Goal: Transaction & Acquisition: Purchase product/service

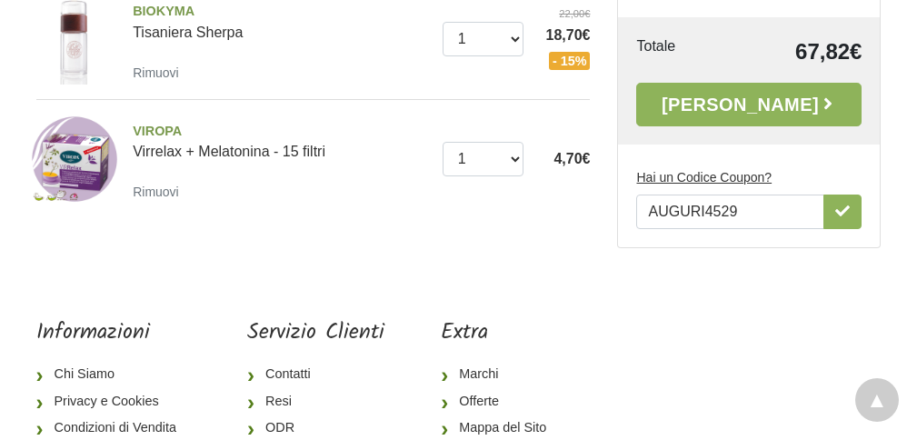
scroll to position [675, 0]
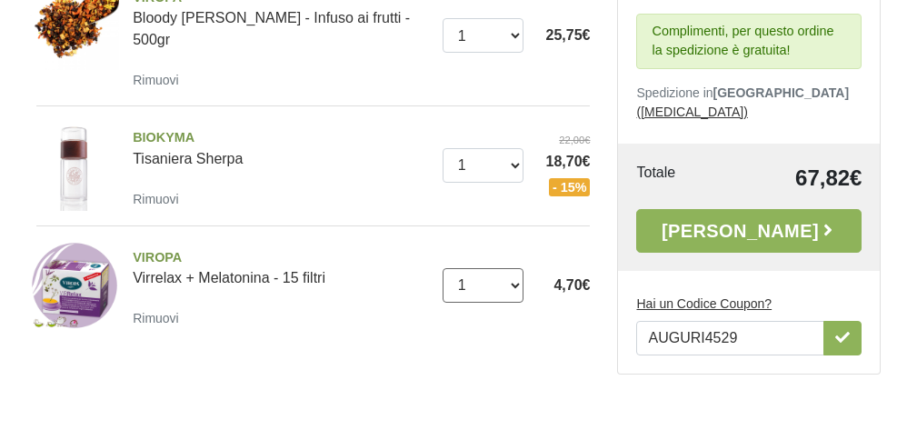
select select "2"
click at [165, 192] on small "Rimuovi" at bounding box center [156, 199] width 46 height 15
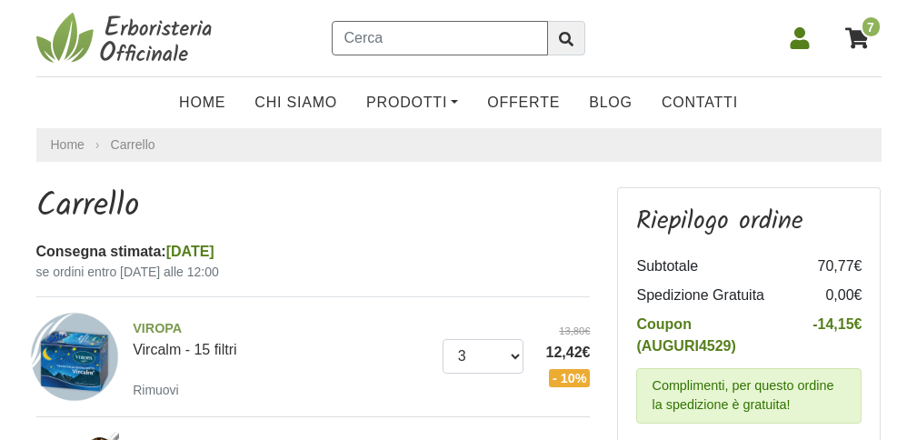
click at [457, 50] on input "text" at bounding box center [439, 38] width 215 height 35
type input "tisaniera"
click at [565, 38] on button "submit" at bounding box center [566, 38] width 38 height 35
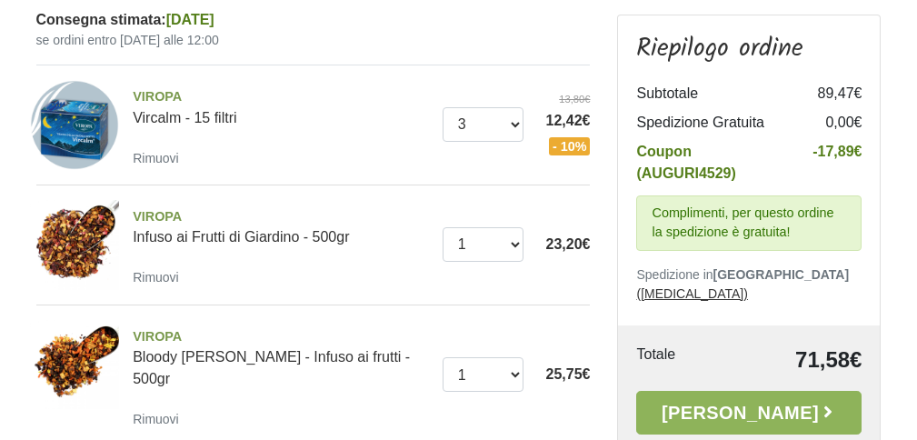
scroll to position [511, 0]
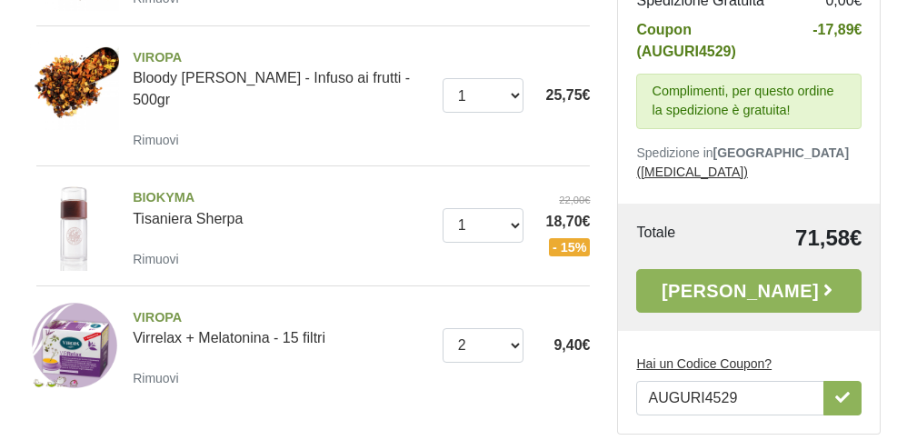
click at [715, 281] on link "Alla Cassa" at bounding box center [748, 290] width 225 height 44
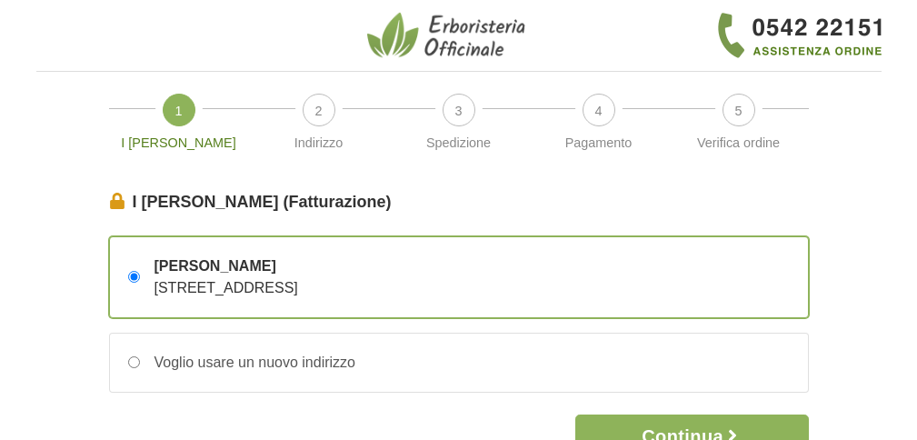
scroll to position [129, 0]
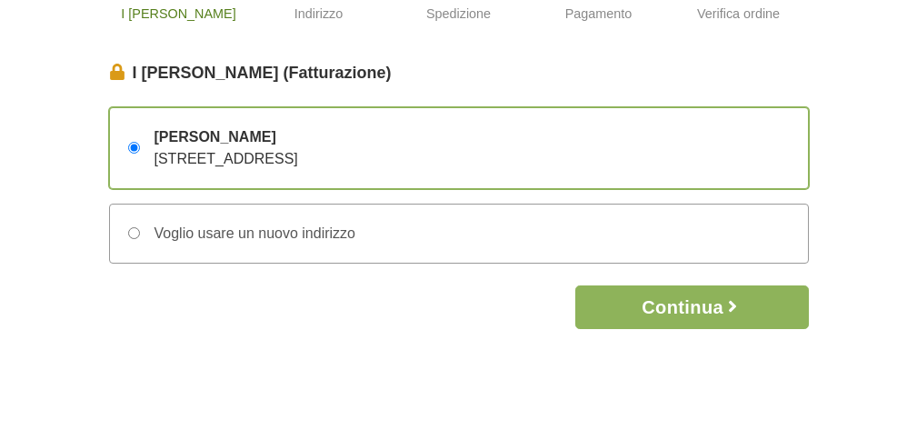
click at [129, 228] on input "Voglio usare un nuovo indirizzo" at bounding box center [134, 233] width 12 height 12
radio input "true"
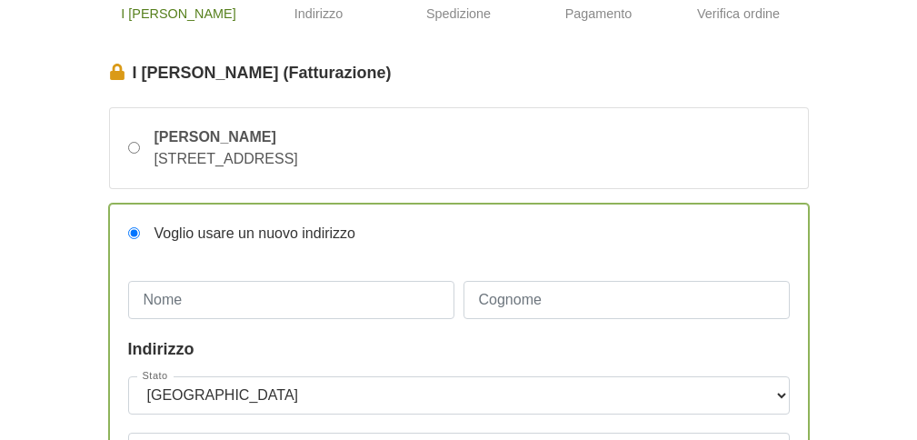
scroll to position [267, 0]
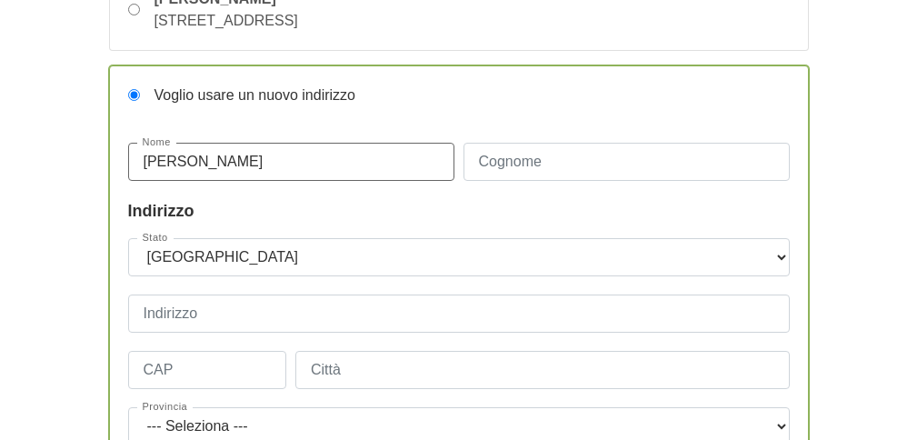
type input "Laura"
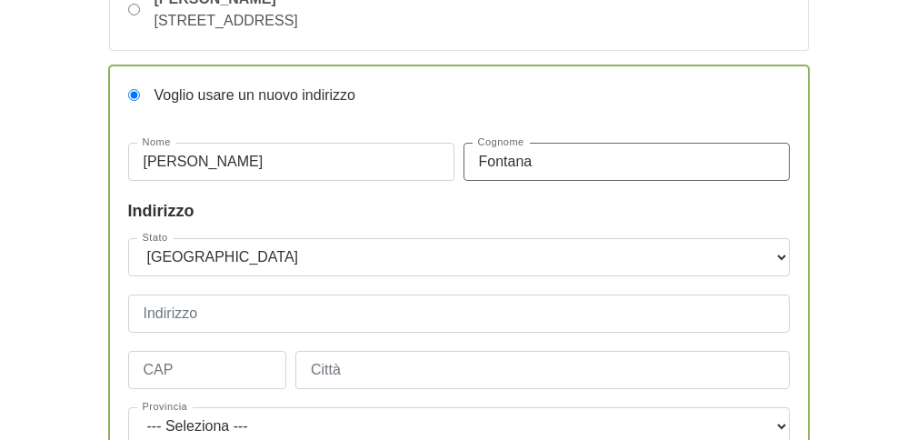
type input "Fontana"
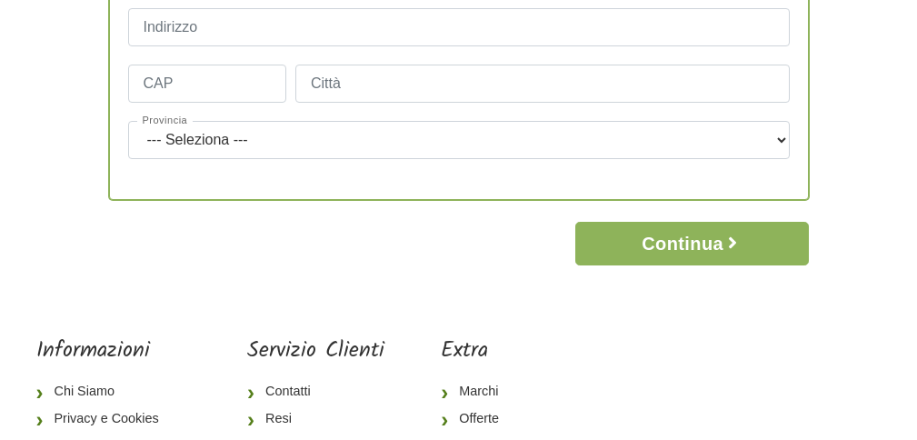
scroll to position [425, 0]
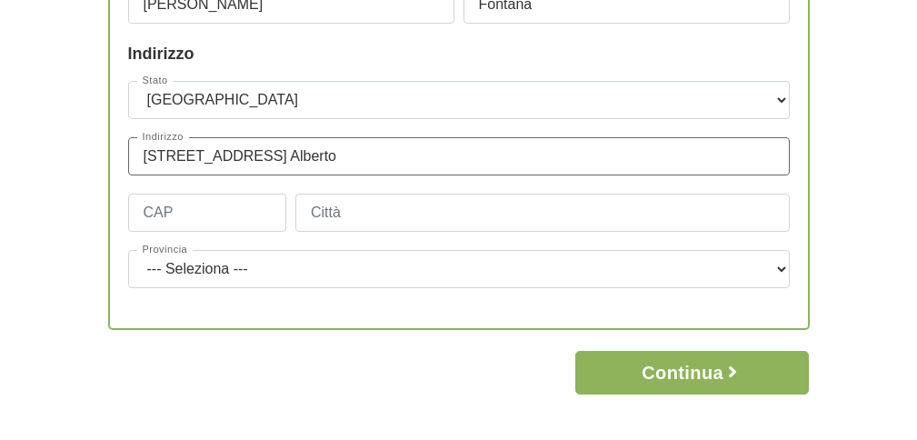
type input "Via Calabria 14 c/o Fontana Alberto"
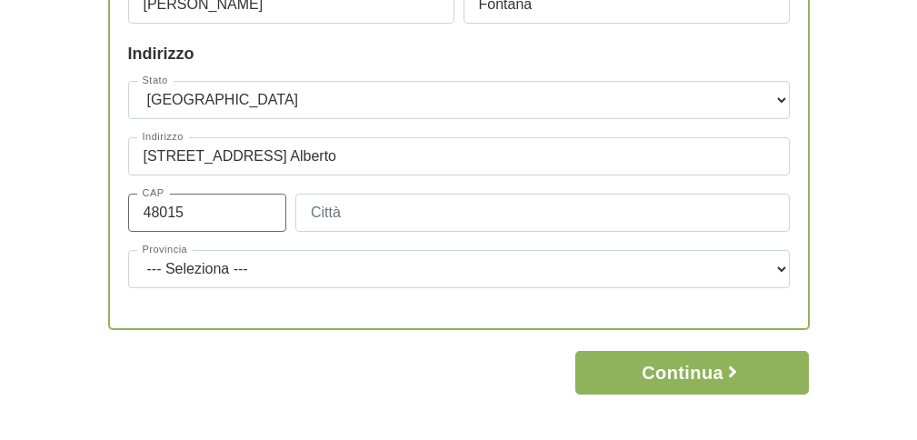
type input "48015"
type input "cervia"
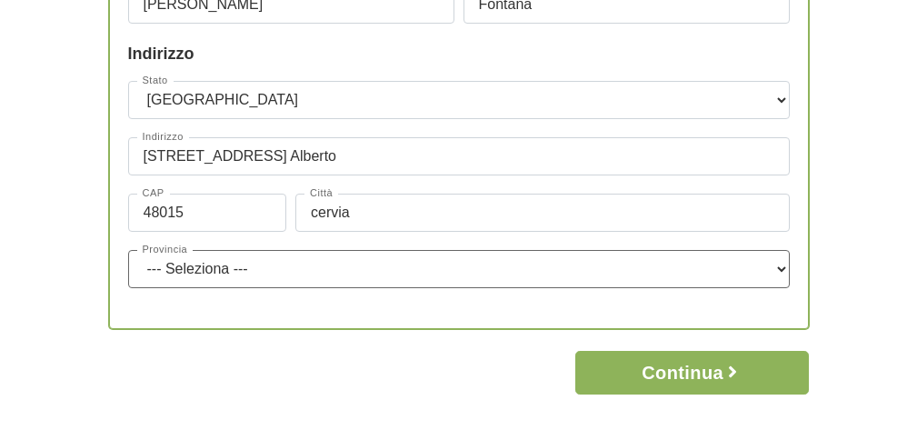
select select "3919"
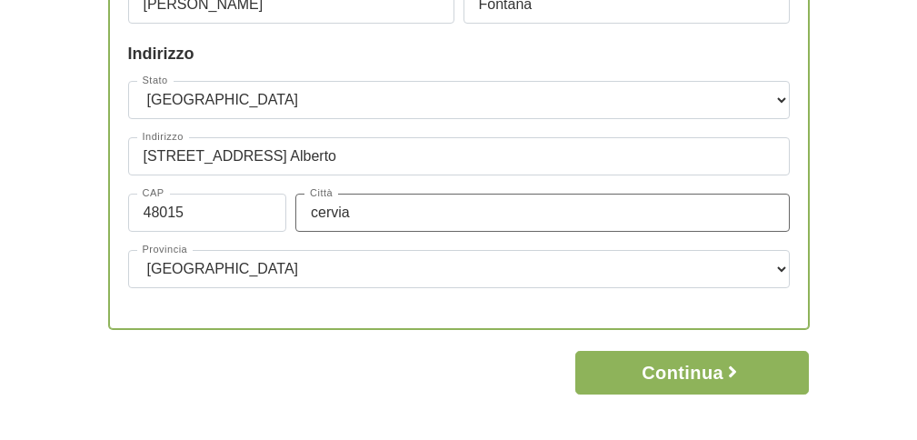
click at [317, 212] on input "cervia" at bounding box center [542, 213] width 495 height 38
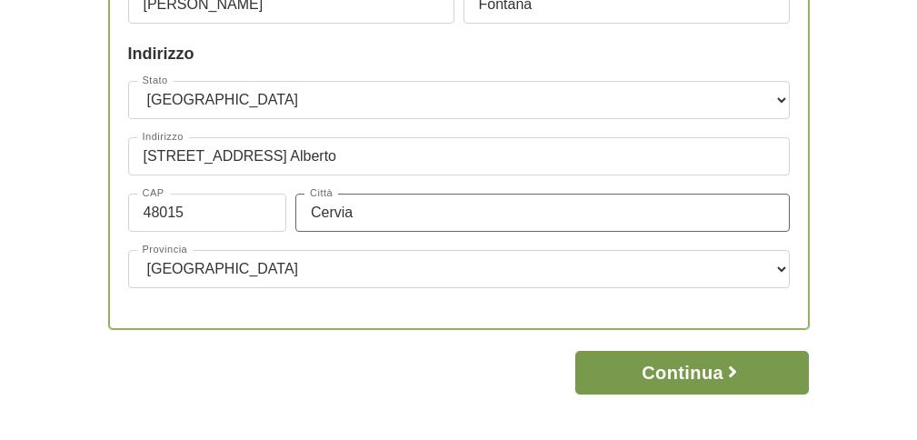
type input "Cervia"
click at [708, 378] on button "Continua" at bounding box center [692, 373] width 234 height 44
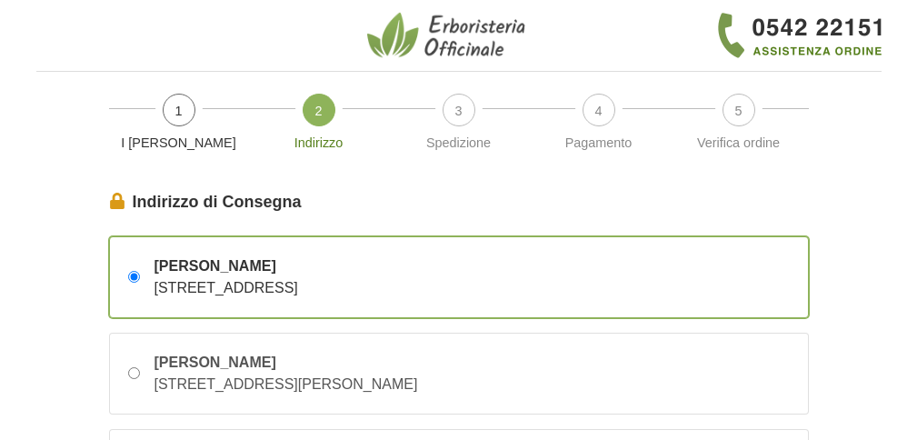
scroll to position [121, 0]
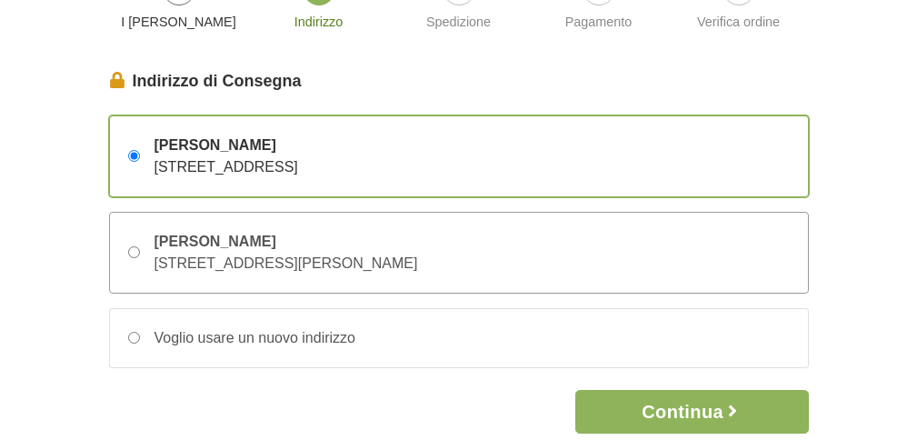
click at [135, 255] on input "Laura Fontana Via Calabria 14 c/o Fontana Alberto – 48015 Cervia, Ravenna, Ital…" at bounding box center [134, 252] width 12 height 12
radio input "true"
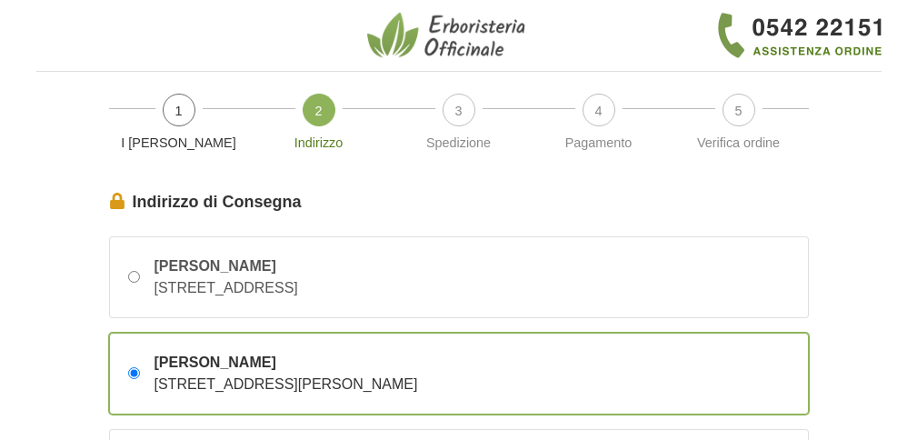
scroll to position [138, 0]
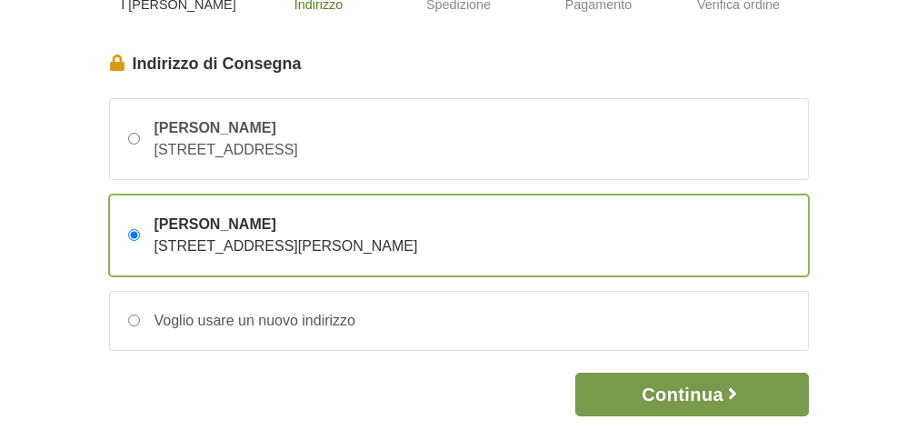
click at [706, 405] on button "Continua" at bounding box center [692, 395] width 234 height 44
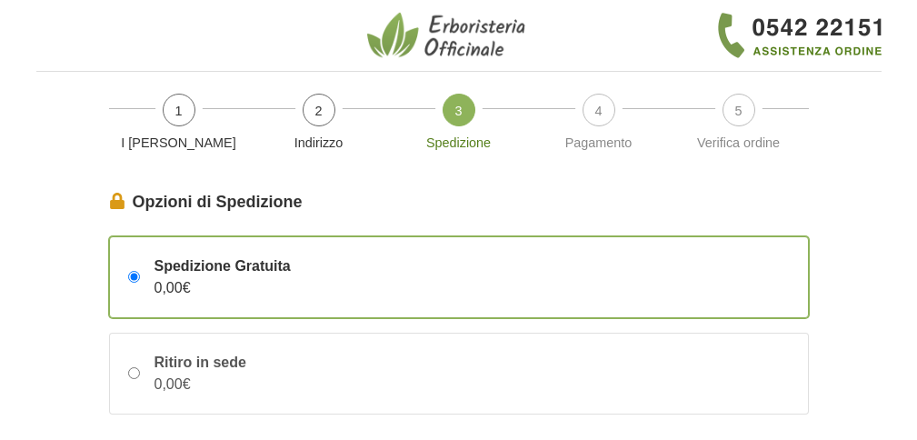
scroll to position [288, 0]
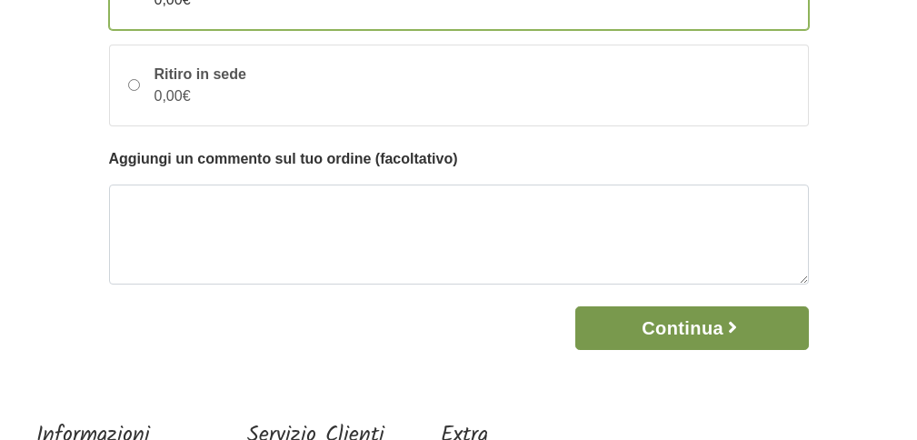
click at [727, 332] on icon "button" at bounding box center [733, 327] width 18 height 18
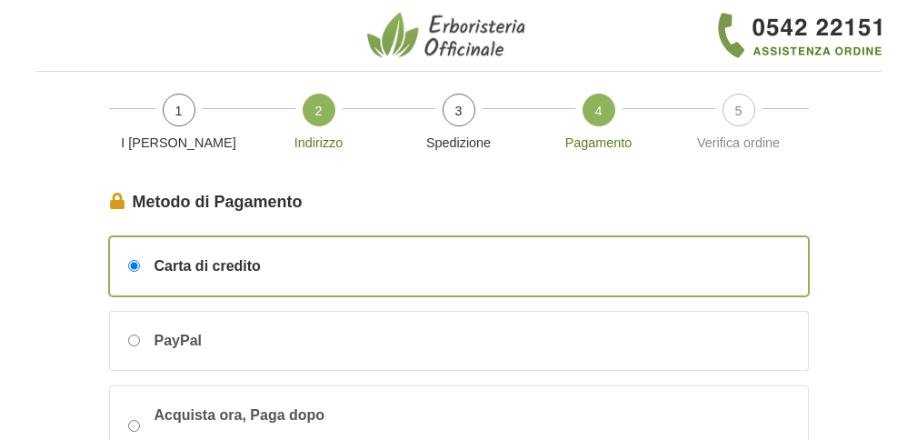
scroll to position [126, 0]
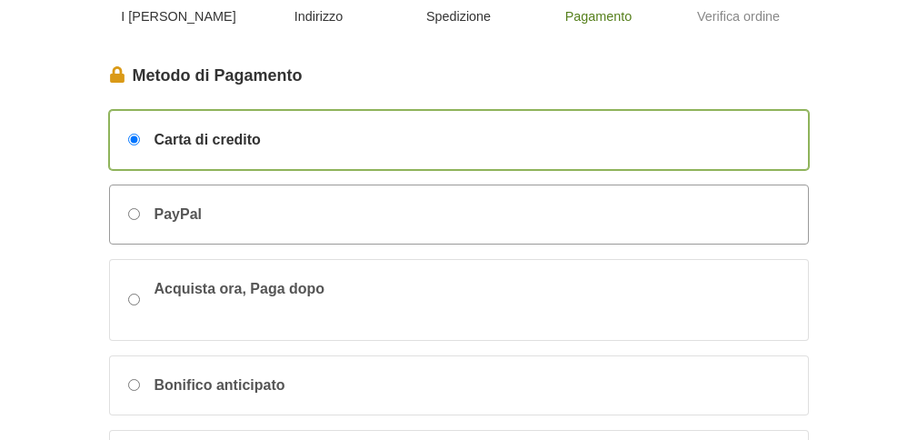
click at [133, 215] on input "PayPal" at bounding box center [134, 214] width 12 height 12
radio input "true"
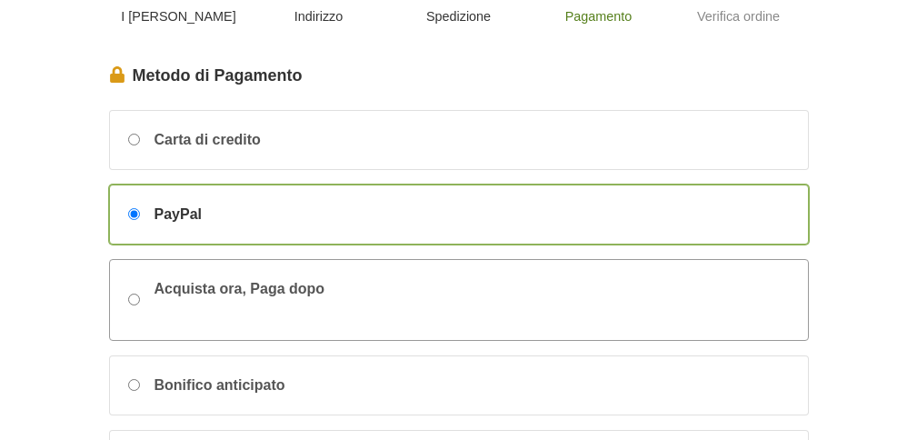
scroll to position [417, 0]
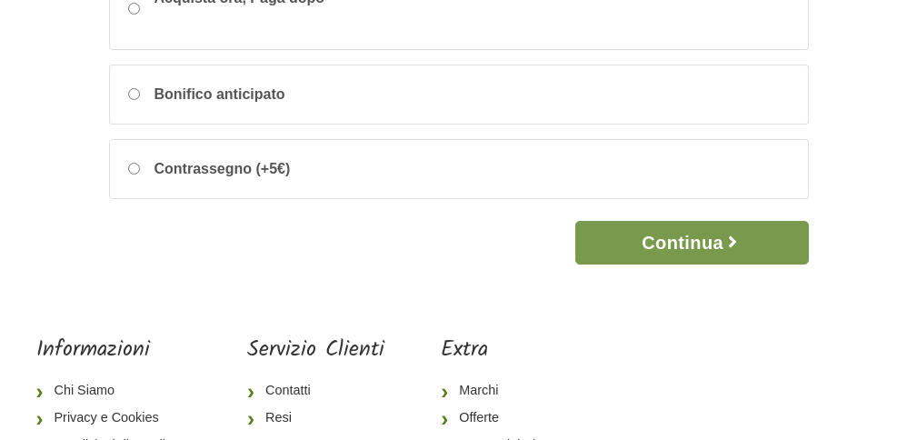
click at [703, 253] on button "Continua" at bounding box center [692, 243] width 234 height 44
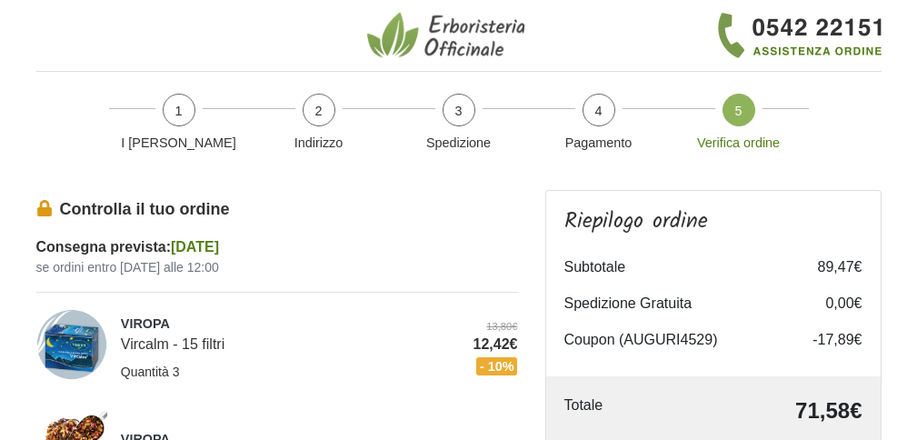
scroll to position [279, 0]
